Goal: Information Seeking & Learning: Learn about a topic

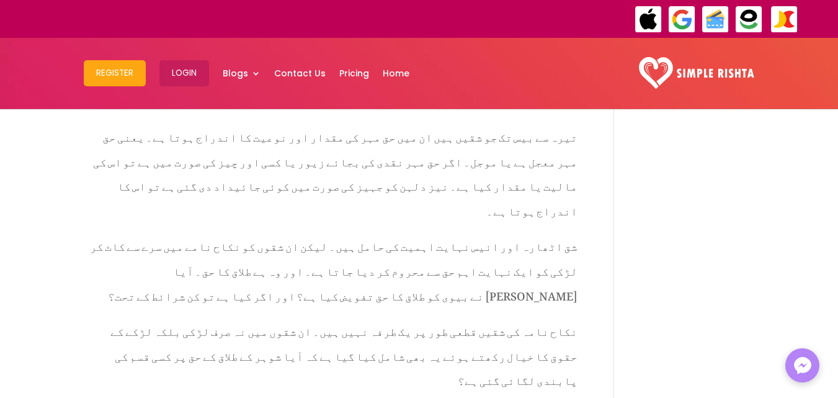
scroll to position [1737, 0]
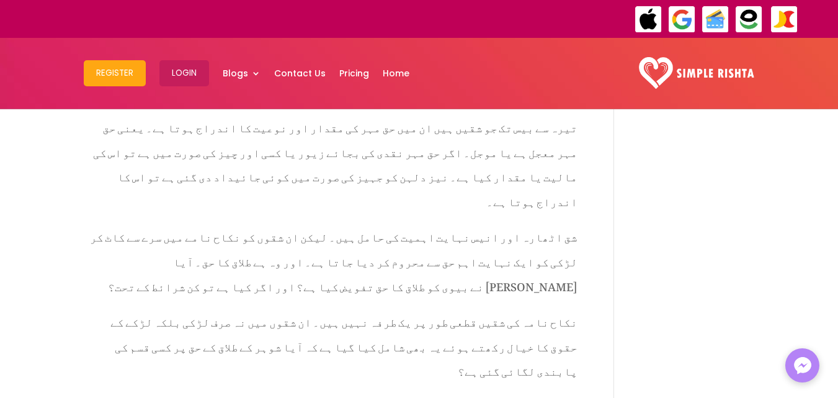
drag, startPoint x: 105, startPoint y: 201, endPoint x: 604, endPoint y: 184, distance: 499.2
copy p "نکاح نامہ کی شقیں دیکھیں تو ہمارا قانون خواتین کو طلاق کا حق دیتا ہے۔ مگر معاشر…"
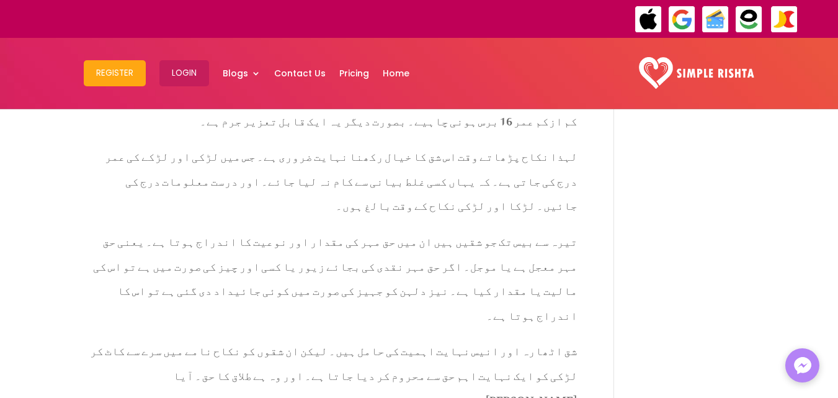
scroll to position [1613, 0]
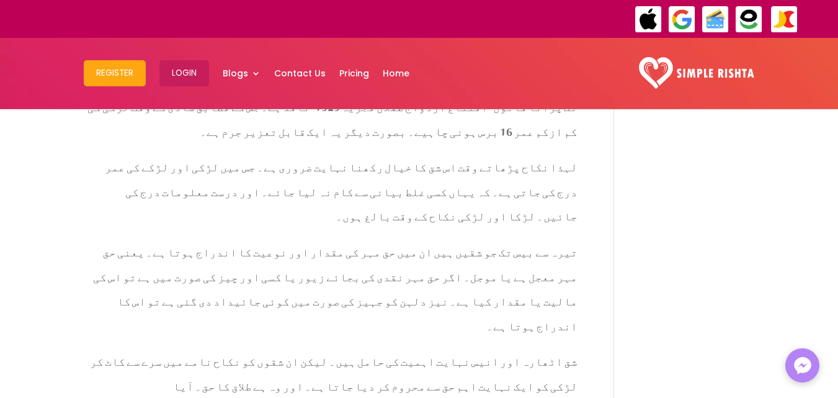
drag, startPoint x: 352, startPoint y: 262, endPoint x: 554, endPoint y: 260, distance: 201.1
copy p "جس کی وجہ سے لڑکی اس حق سے محروم ہو جاتی ہے"
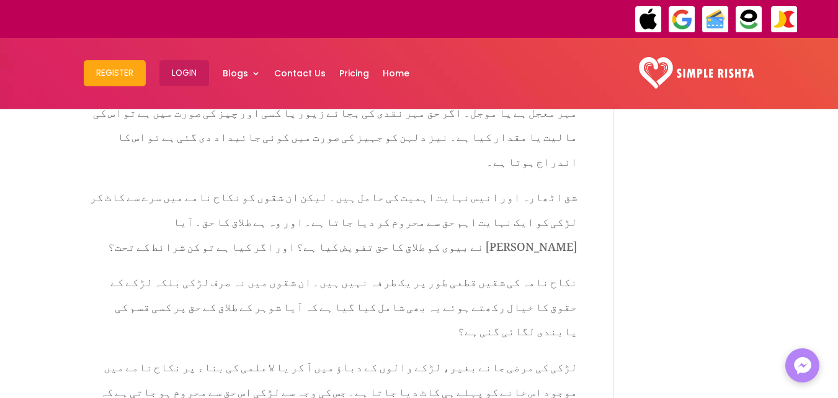
scroll to position [1800, 0]
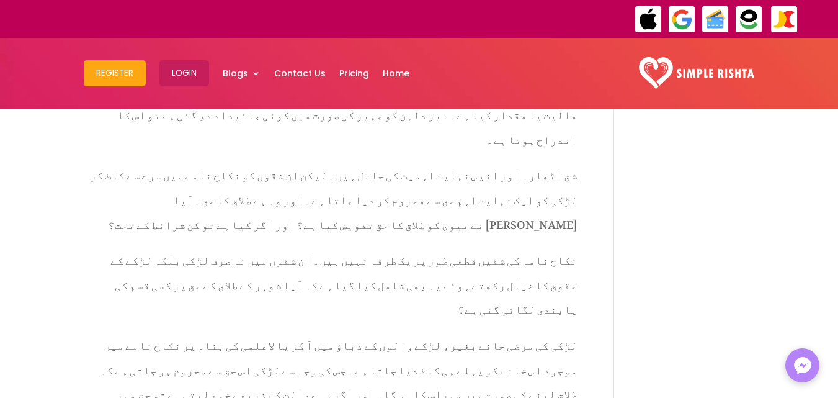
drag, startPoint x: 154, startPoint y: 285, endPoint x: 604, endPoint y: 287, distance: 449.9
copy p "طلاق کا حق ملنے کی صورت میں لڑکی قانونی طریقہ کار کو استعمال کرتے ہوئے باآسانی…"
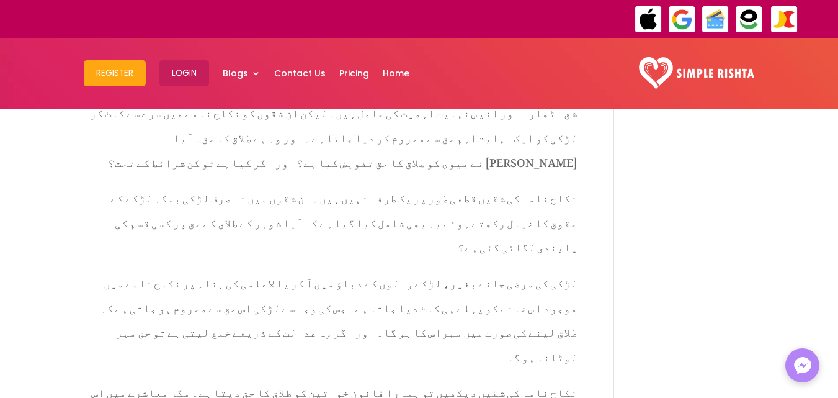
drag, startPoint x: 431, startPoint y: 246, endPoint x: 144, endPoint y: 213, distance: 289.2
copy p "ورنہ اسے مرد کی جانب سے طلاق کا انتظار کرنا پڑتا ہے"
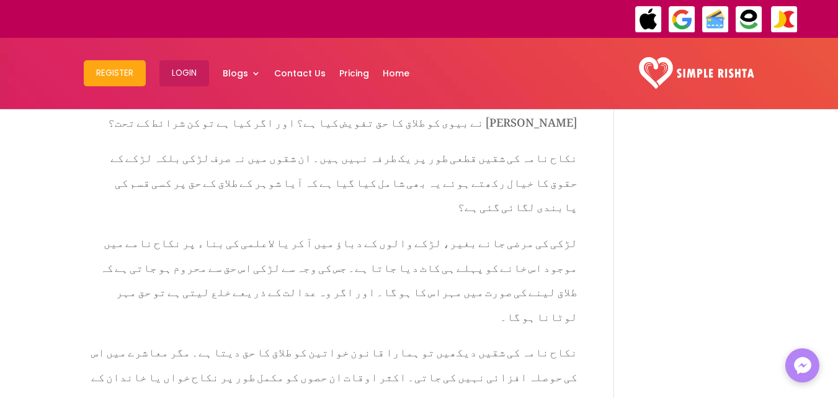
scroll to position [1924, 0]
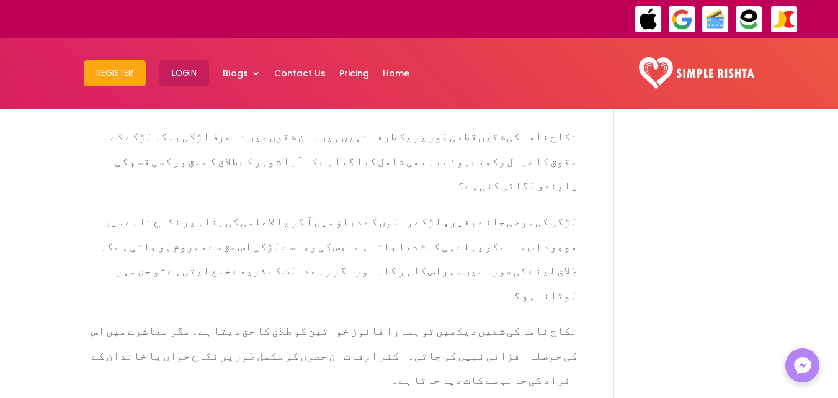
drag, startPoint x: 344, startPoint y: 243, endPoint x: 581, endPoint y: 222, distance: 237.9
copy p "یہ حق ملنے کے بعد لڑکی اپنا طلاق نامہ تحریر کر کے یونین کونسل میں جمع کروا سکتی…"
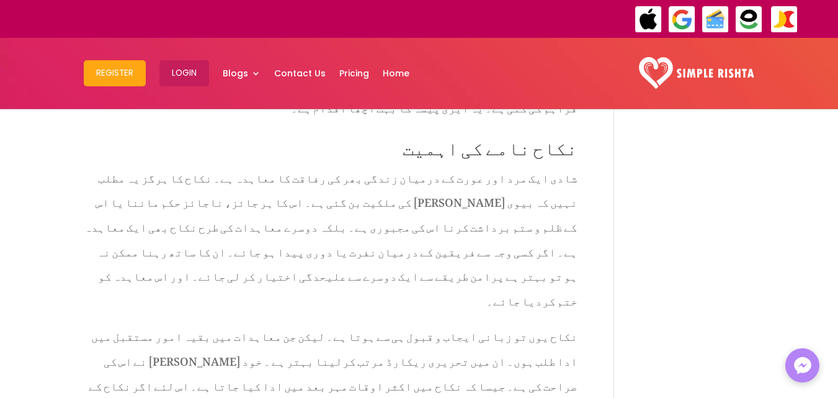
scroll to position [3289, 0]
